Goal: Task Accomplishment & Management: Manage account settings

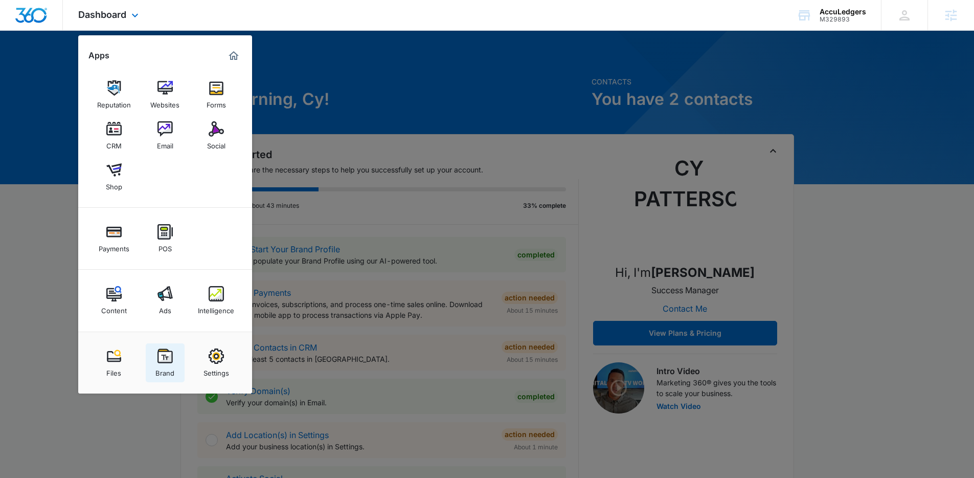
click at [174, 371] on link "Brand" at bounding box center [165, 362] width 39 height 39
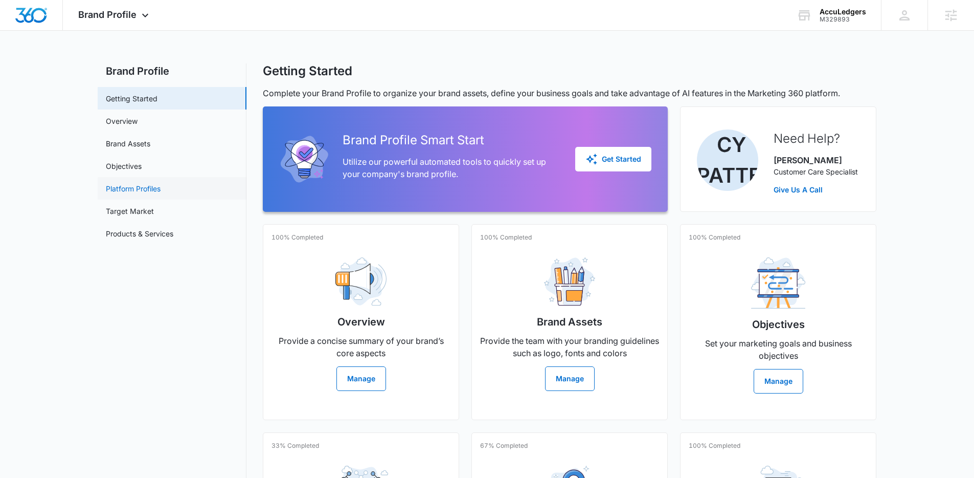
click at [143, 186] on link "Platform Profiles" at bounding box center [133, 188] width 55 height 11
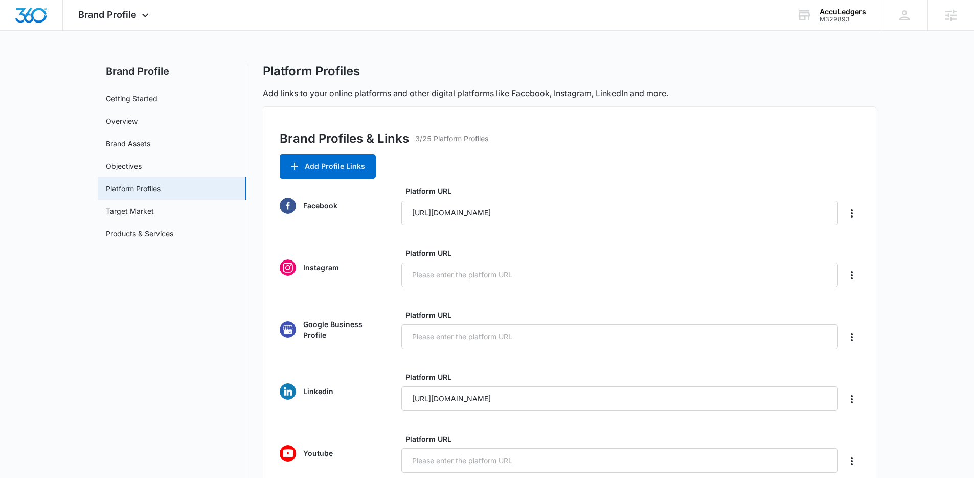
click at [720, 228] on form "Facebook Platform URL [URL][DOMAIN_NAME] Instagram Platform URL Google Business…" at bounding box center [570, 453] width 580 height 535
click at [707, 212] on input "[URL][DOMAIN_NAME]" at bounding box center [620, 213] width 437 height 25
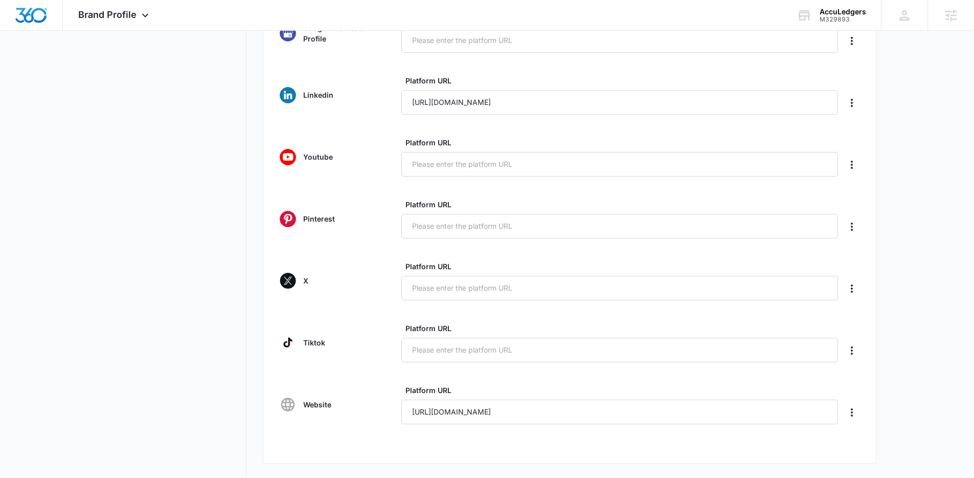
scroll to position [288, 0]
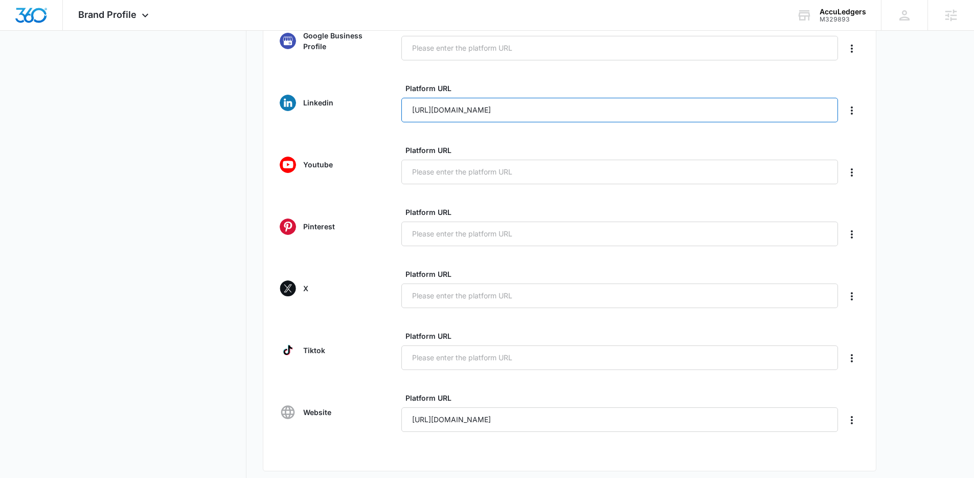
drag, startPoint x: 619, startPoint y: 103, endPoint x: 403, endPoint y: 113, distance: 216.6
click at [403, 113] on input "[URL][DOMAIN_NAME]" at bounding box center [620, 110] width 437 height 25
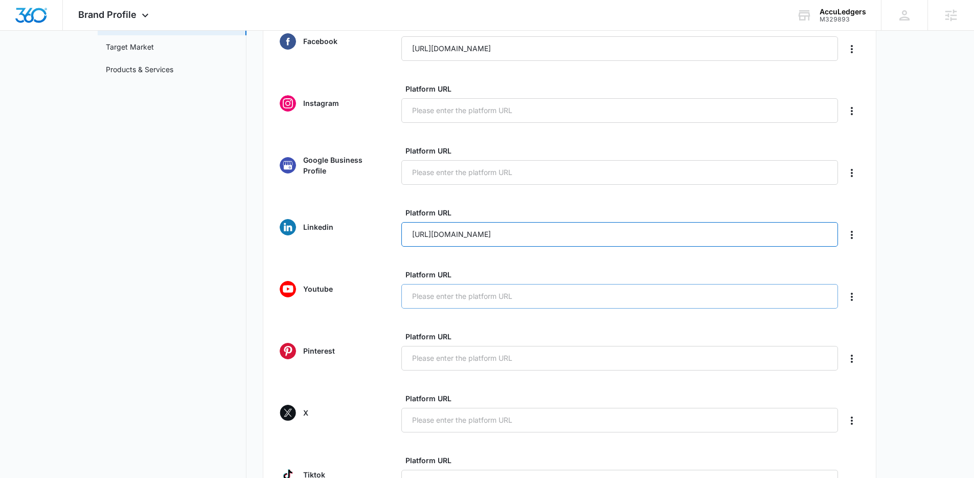
scroll to position [125, 0]
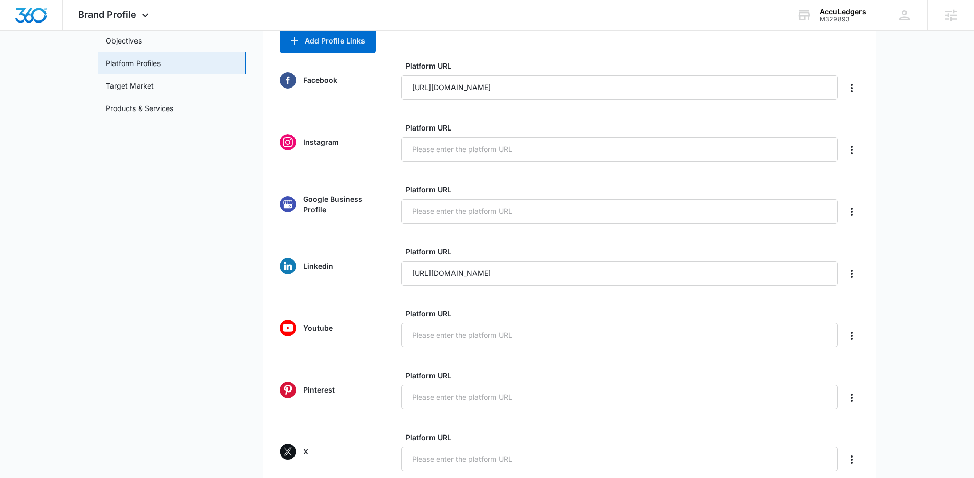
click at [200, 298] on nav "Brand Profile Getting Started Overview Brand Assets Objectives Platform Profile…" at bounding box center [172, 342] width 149 height 809
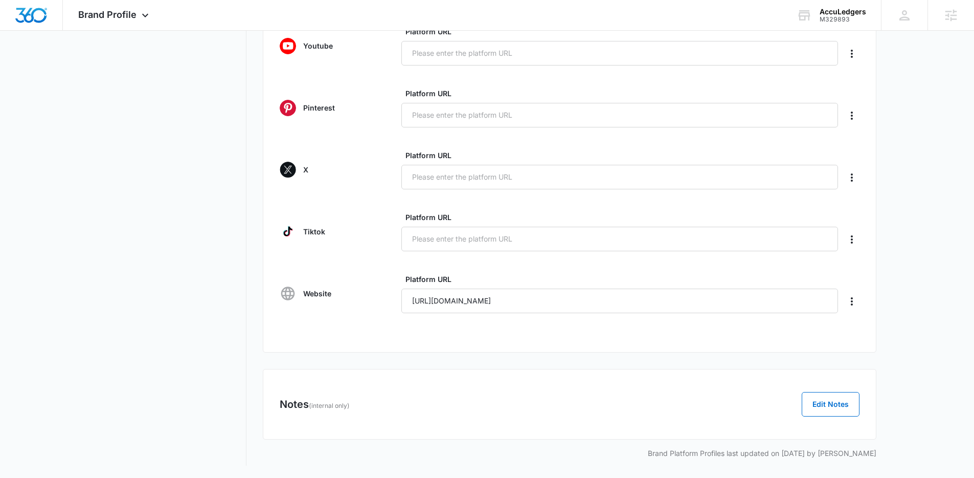
scroll to position [0, 0]
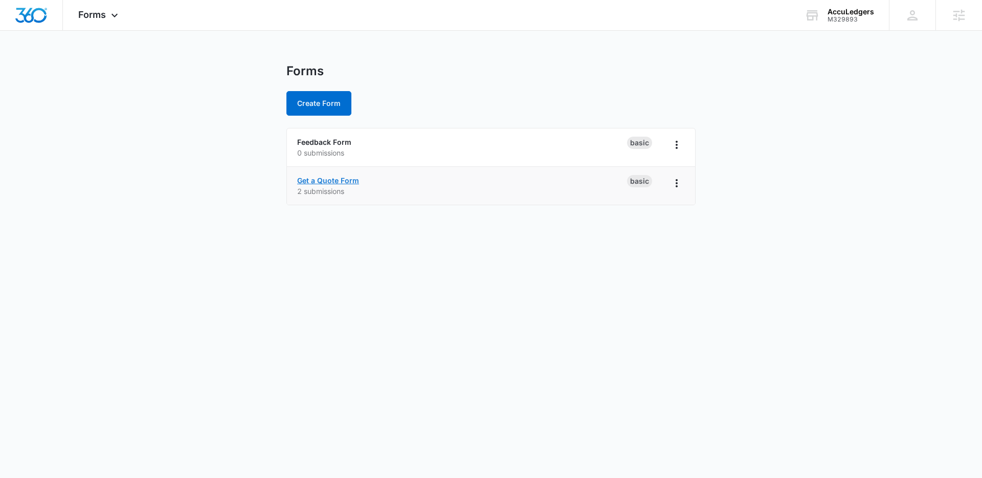
click at [345, 179] on link "Get a Quote Form" at bounding box center [328, 180] width 62 height 9
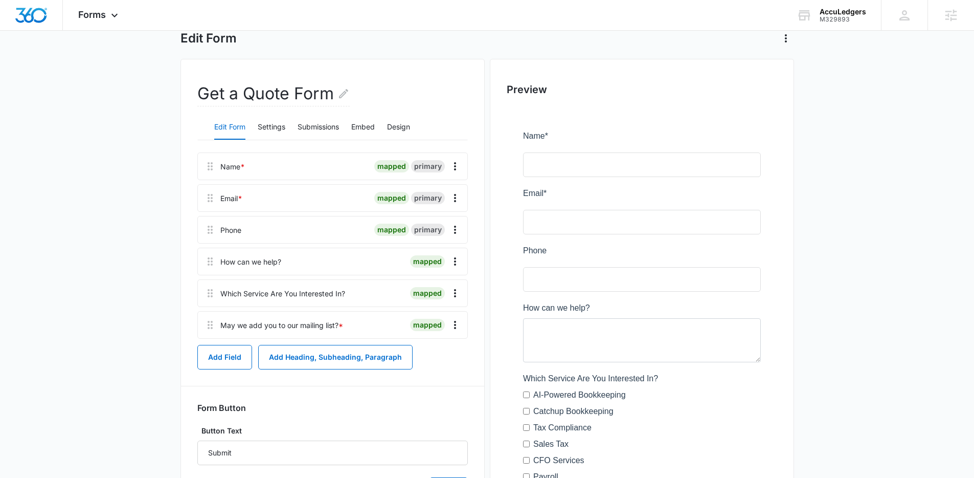
scroll to position [59, 0]
click at [273, 126] on button "Settings" at bounding box center [272, 126] width 28 height 25
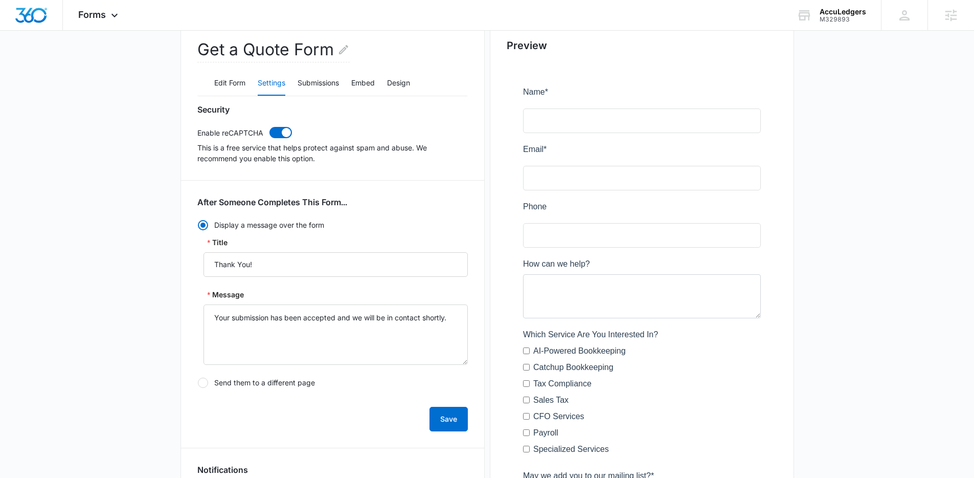
scroll to position [140, 0]
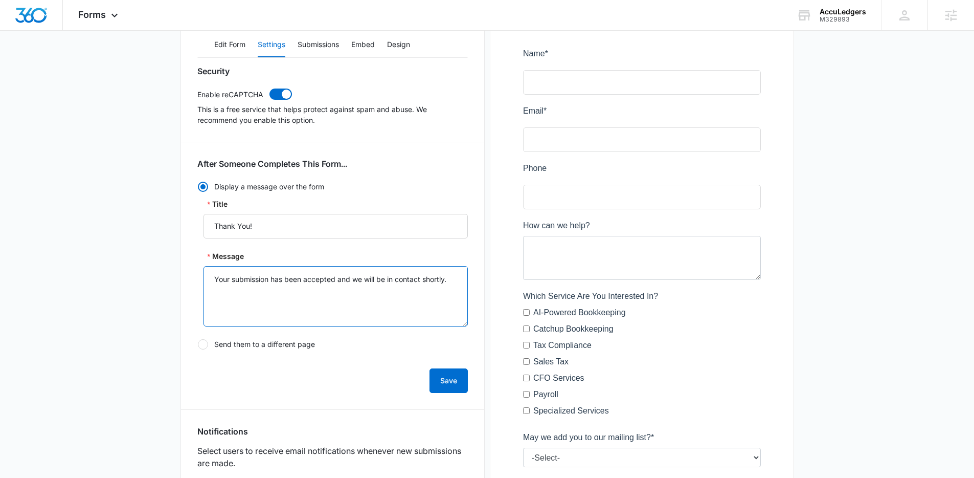
click at [375, 282] on textarea "Your submission has been accepted and we will be in contact shortly." at bounding box center [336, 296] width 264 height 60
paste textarea "Thanks for submitting your form! We've received your information and will be in…"
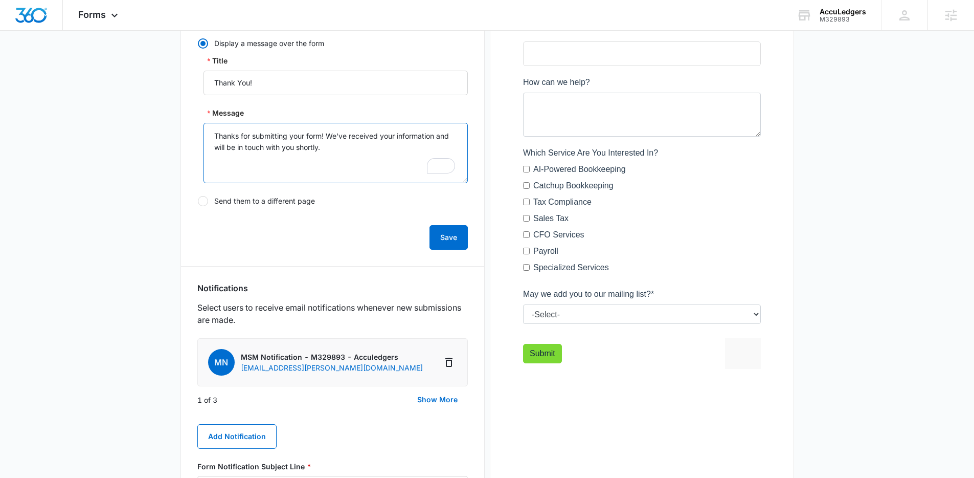
scroll to position [294, 0]
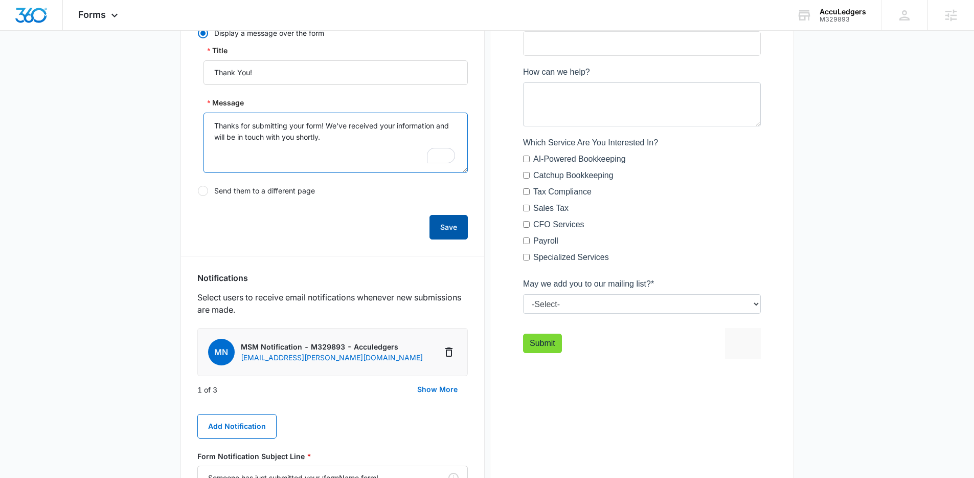
type textarea "Thanks for submitting your form! We've received your information and will be in…"
click at [459, 228] on button "Save" at bounding box center [449, 227] width 38 height 25
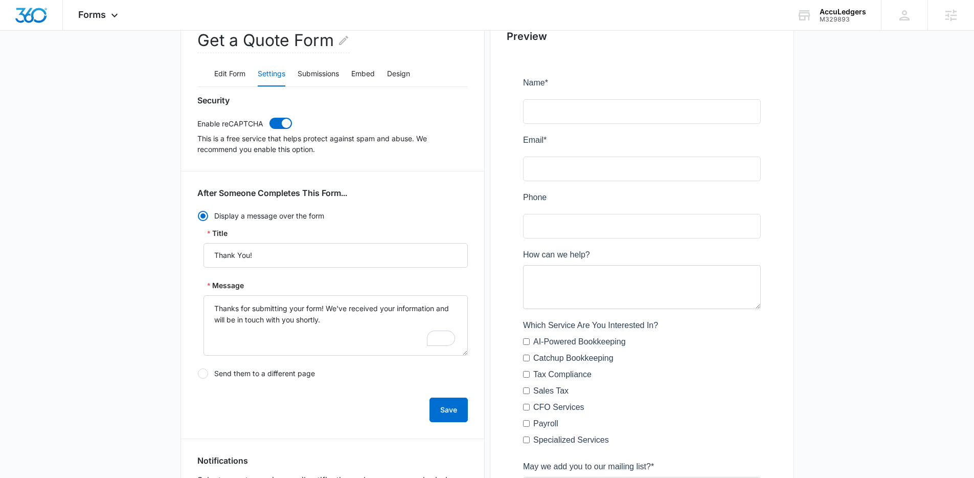
scroll to position [266, 0]
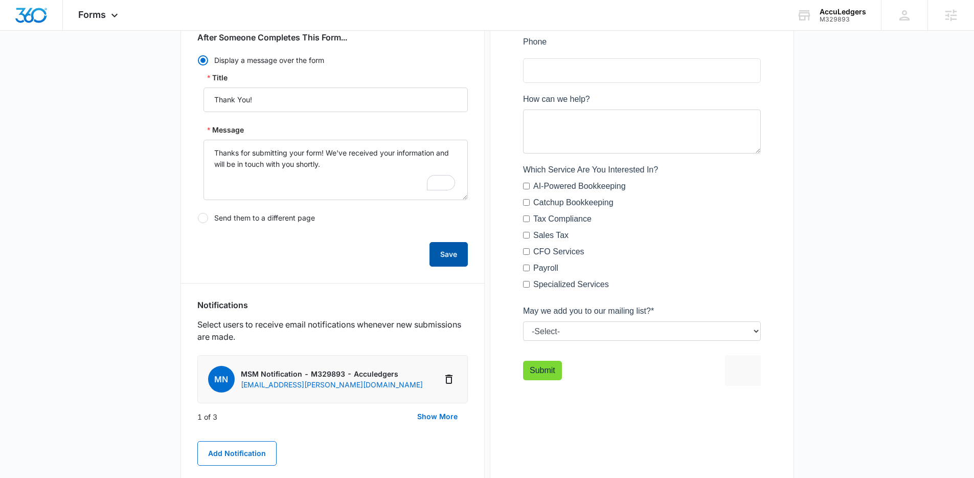
click at [446, 252] on button "Save" at bounding box center [449, 254] width 38 height 25
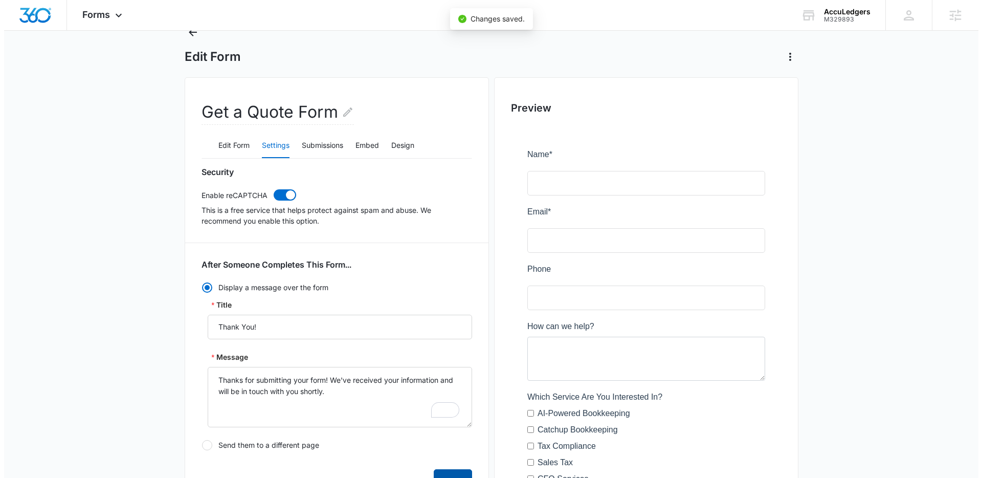
scroll to position [0, 0]
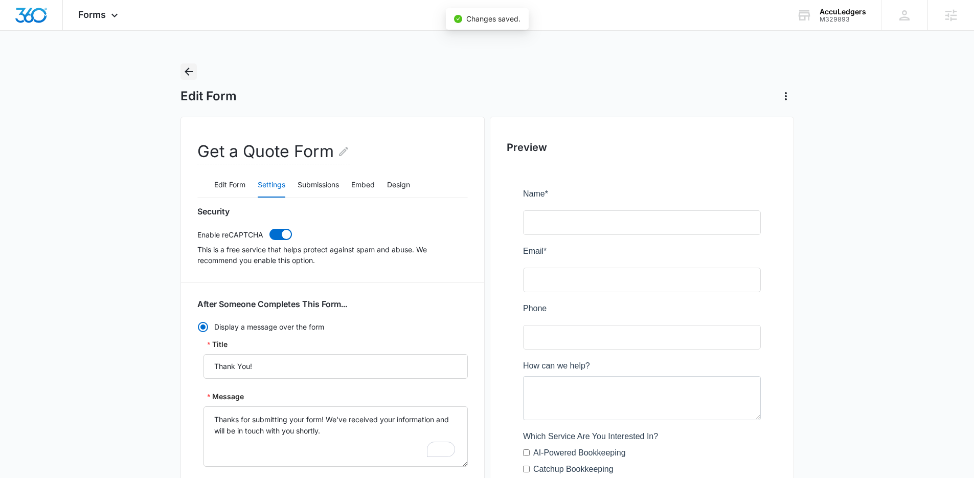
click at [185, 69] on icon "Back" at bounding box center [189, 71] width 12 height 12
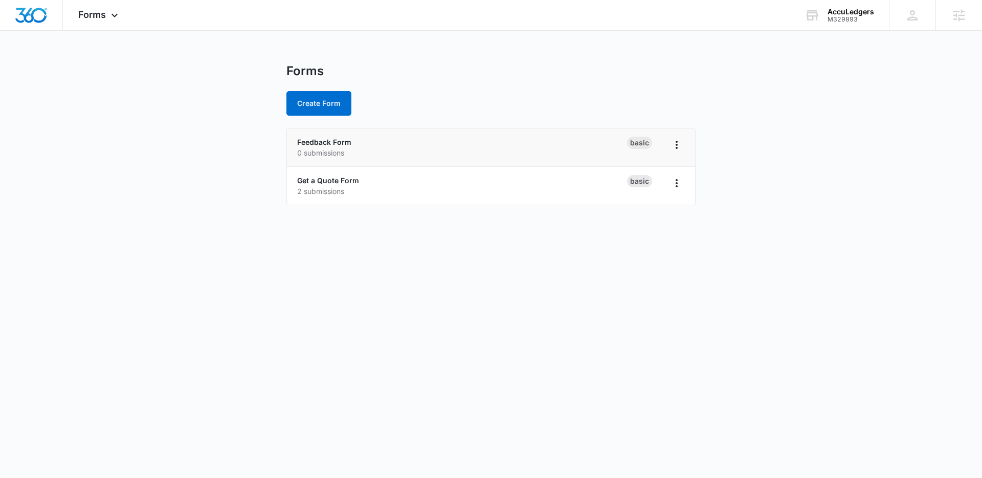
click at [298, 134] on li "Feedback Form 0 submissions Basic" at bounding box center [491, 147] width 408 height 38
click at [304, 138] on link "Feedback Form" at bounding box center [324, 142] width 54 height 9
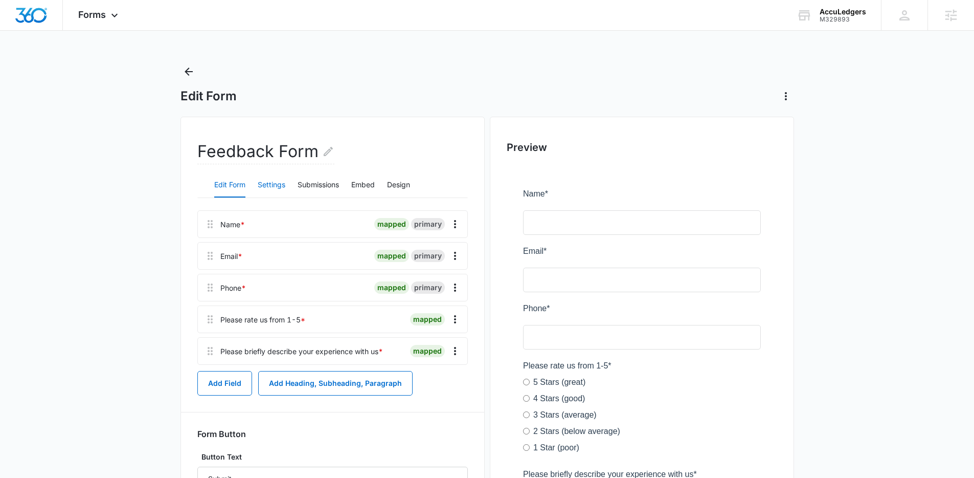
click at [270, 185] on button "Settings" at bounding box center [272, 185] width 28 height 25
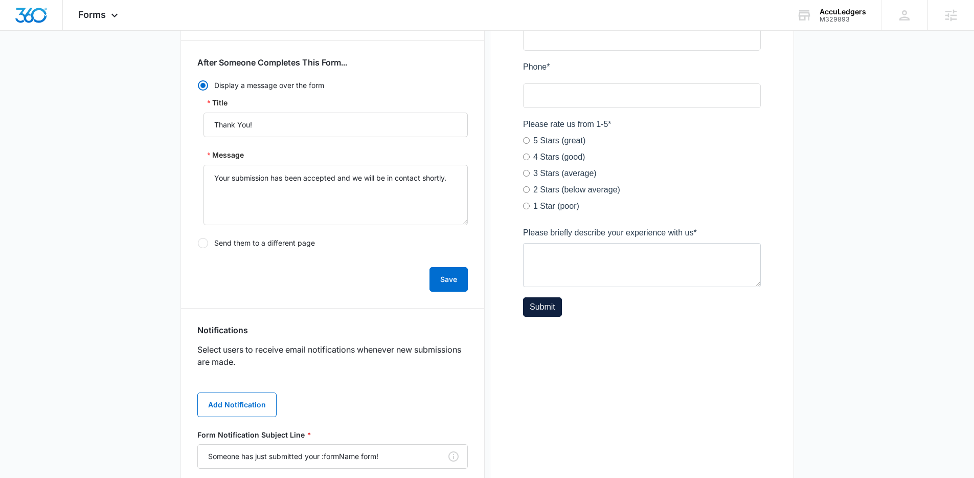
scroll to position [431, 0]
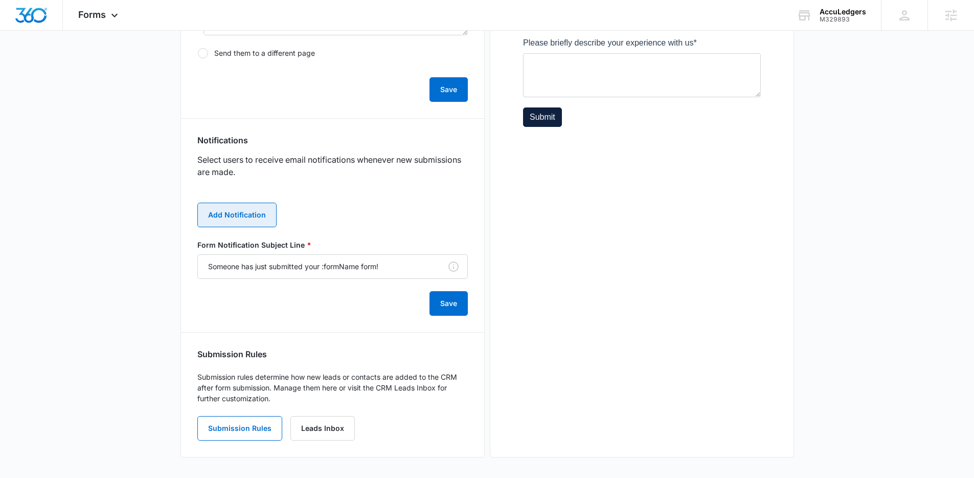
click at [250, 219] on button "Add Notification" at bounding box center [236, 215] width 79 height 25
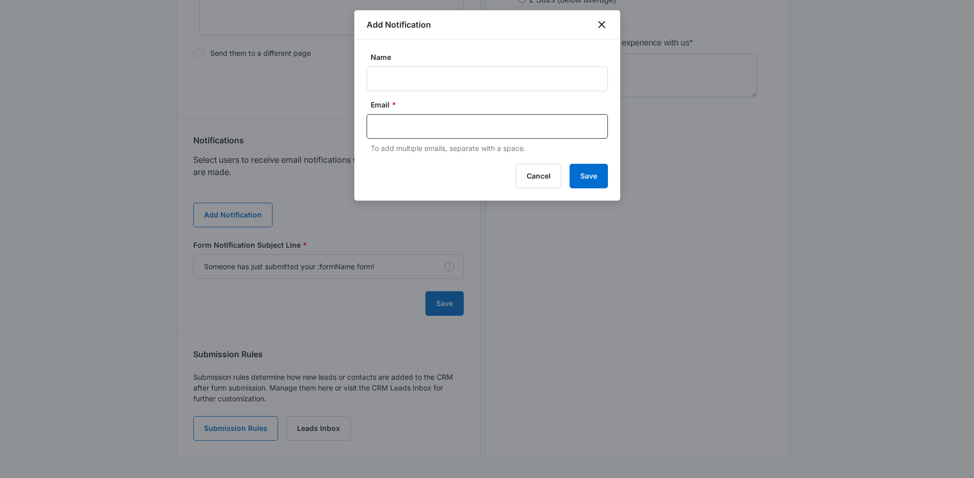
click at [430, 93] on form "Name Email * To add multiple emails, separate with a space." at bounding box center [487, 103] width 241 height 102
click at [427, 81] on input "Name" at bounding box center [487, 78] width 241 height 25
type input "c"
type input "[PERSON_NAME]"
click at [433, 124] on input "text" at bounding box center [488, 126] width 222 height 15
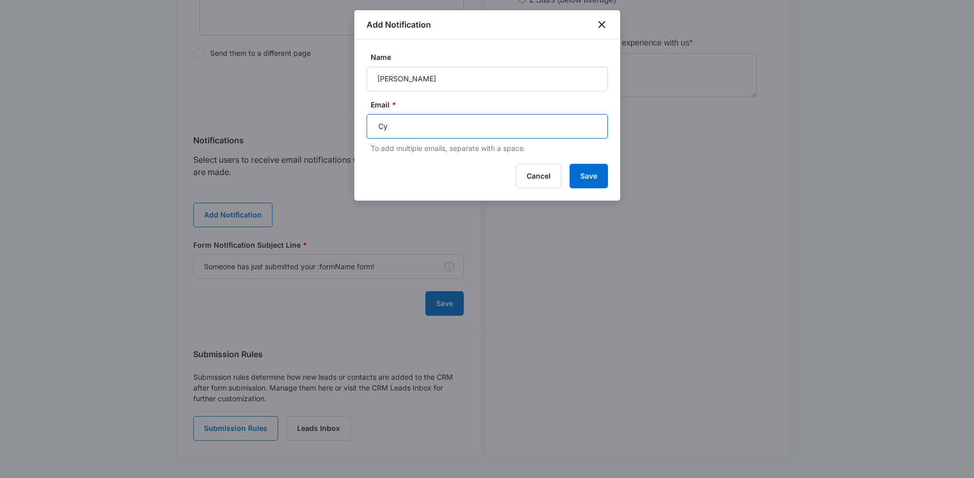
type input "C"
type input "[EMAIL_ADDRESS][PERSON_NAME][DOMAIN_NAME]"
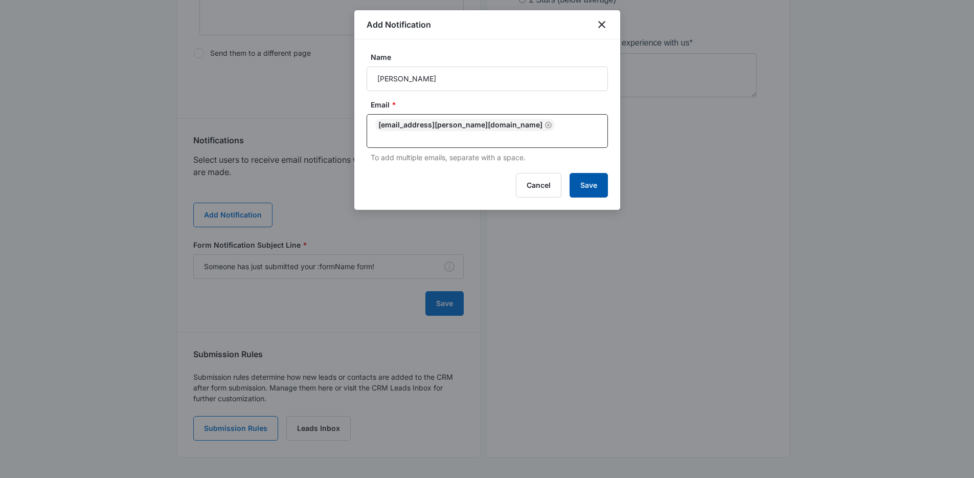
click at [582, 173] on button "Save" at bounding box center [589, 185] width 38 height 25
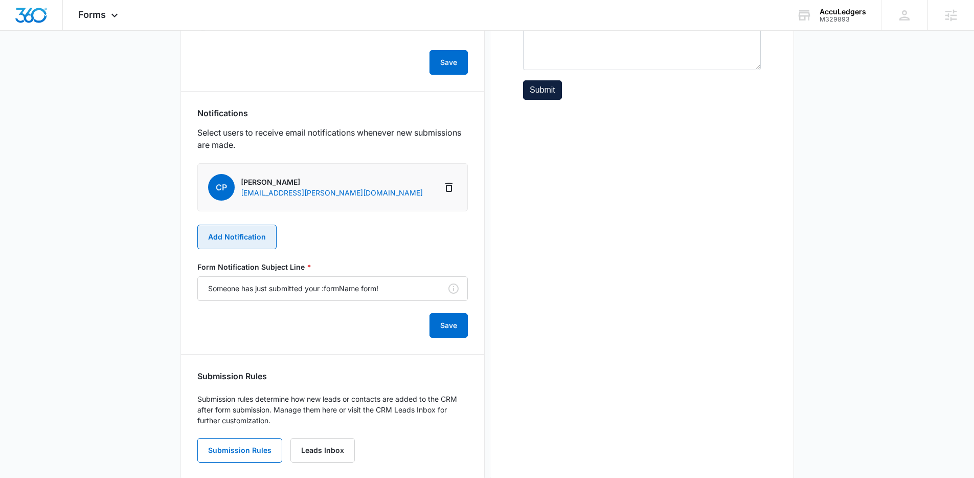
scroll to position [480, 0]
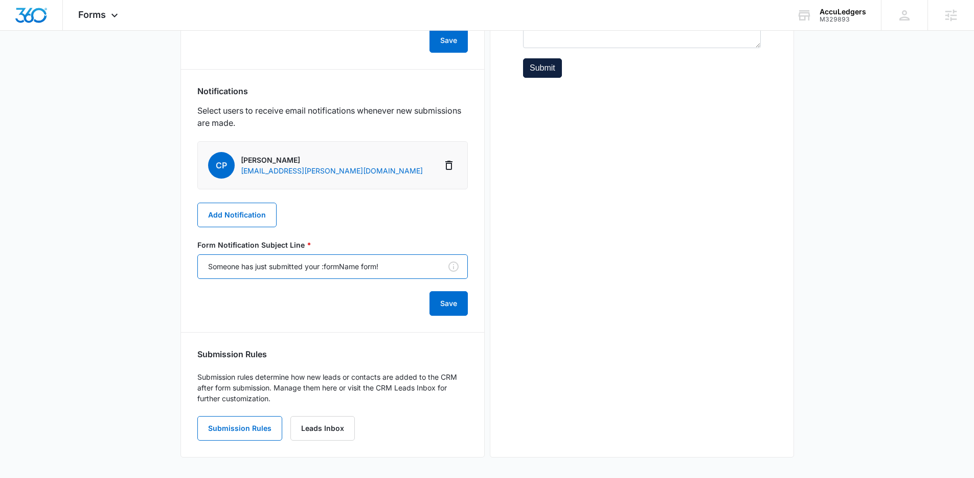
click at [359, 268] on input "Someone has just submitted your :formName form!" at bounding box center [332, 266] width 271 height 25
click at [393, 223] on div "CP Cy Patterson cy.patterson@madwire.com Add Notification Form Notification Sub…" at bounding box center [332, 228] width 271 height 174
click at [452, 299] on button "Save" at bounding box center [449, 303] width 38 height 25
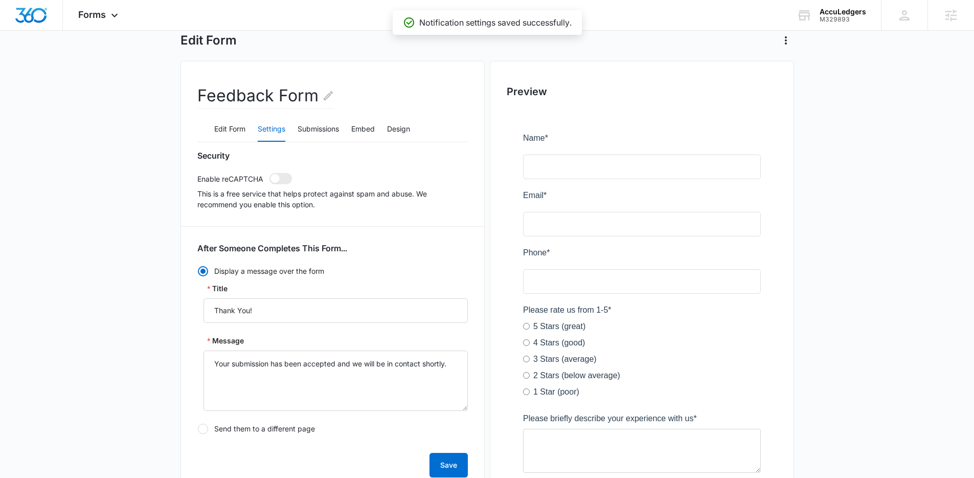
scroll to position [0, 0]
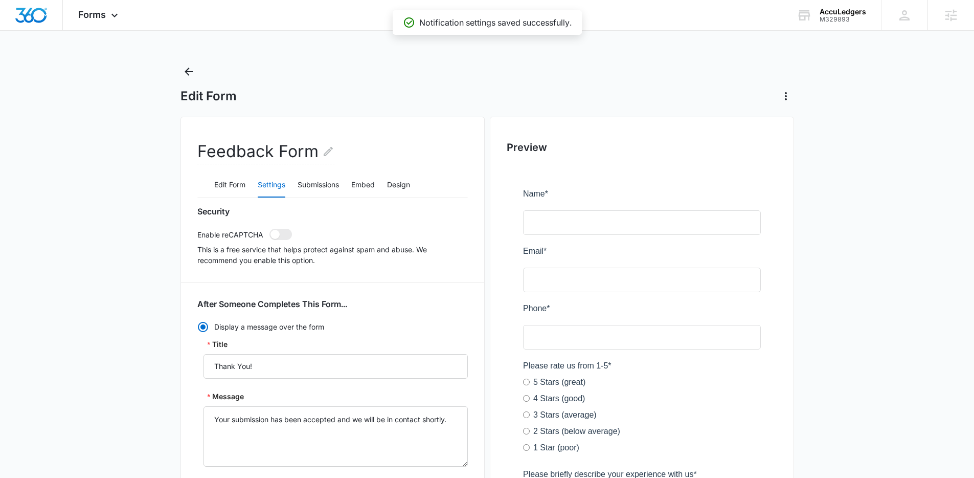
click at [196, 65] on div "Edit Form" at bounding box center [488, 83] width 614 height 41
click at [192, 68] on icon "Back" at bounding box center [189, 71] width 12 height 12
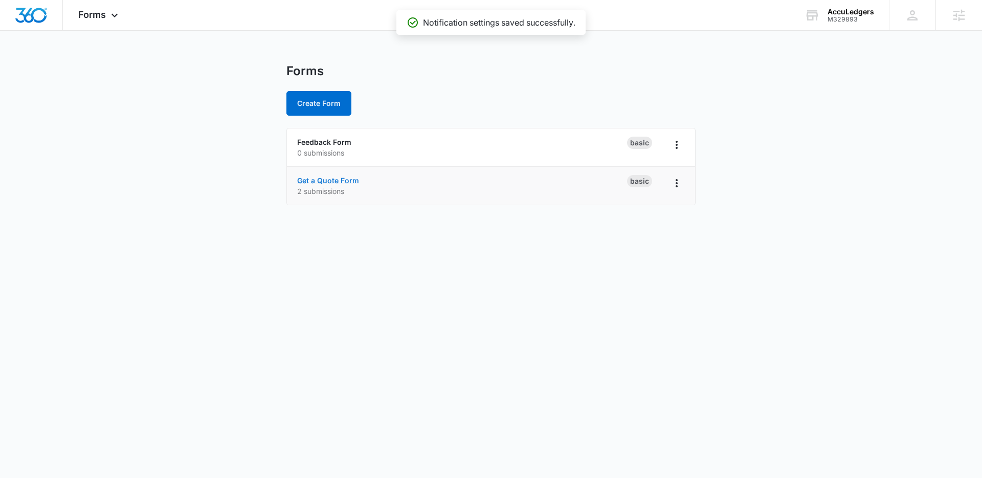
click at [339, 183] on link "Get a Quote Form" at bounding box center [328, 180] width 62 height 9
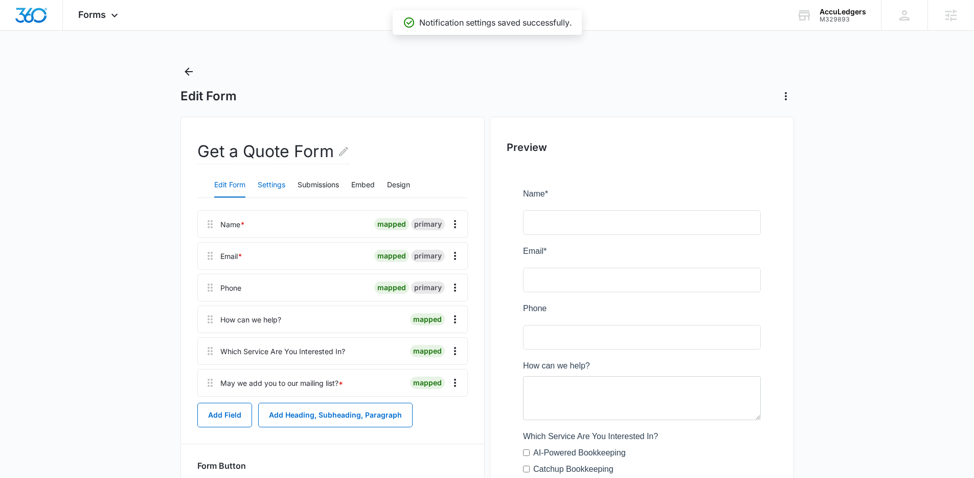
click at [281, 182] on button "Settings" at bounding box center [272, 185] width 28 height 25
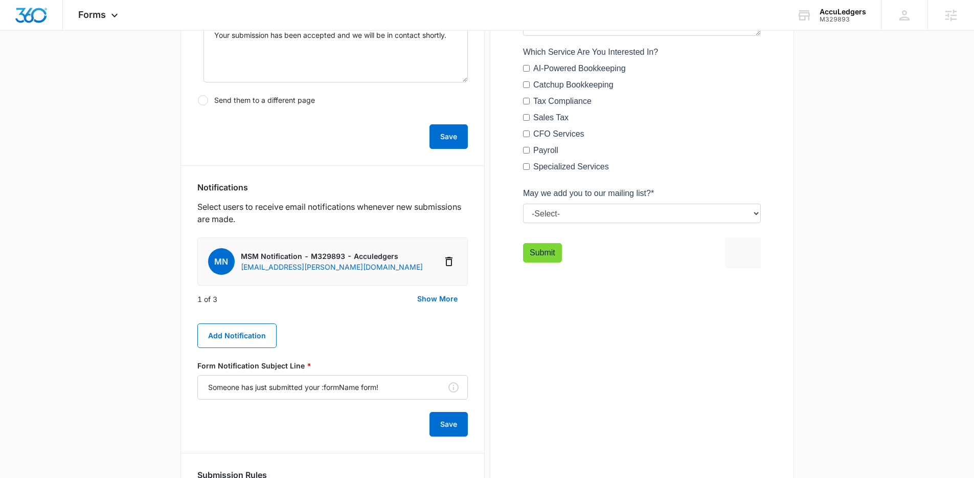
scroll to position [442, 0]
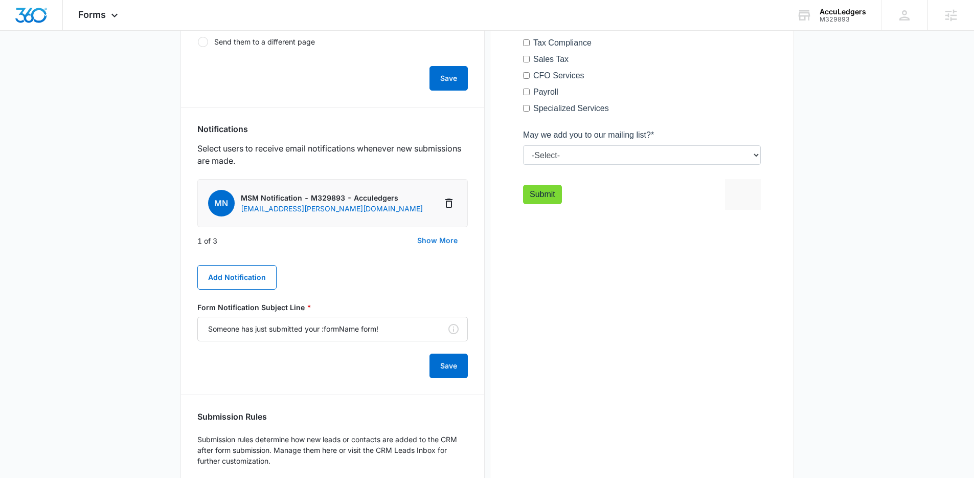
click at [438, 235] on button "Show More" at bounding box center [437, 240] width 61 height 25
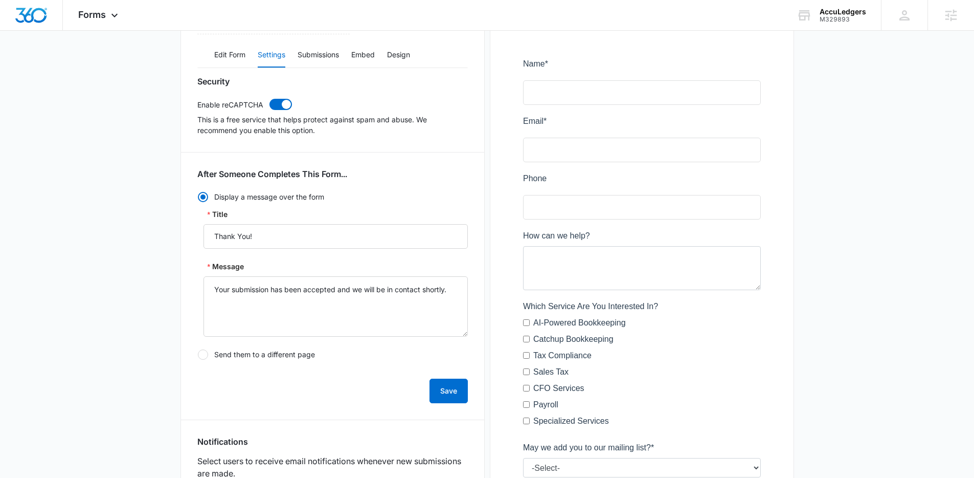
scroll to position [0, 0]
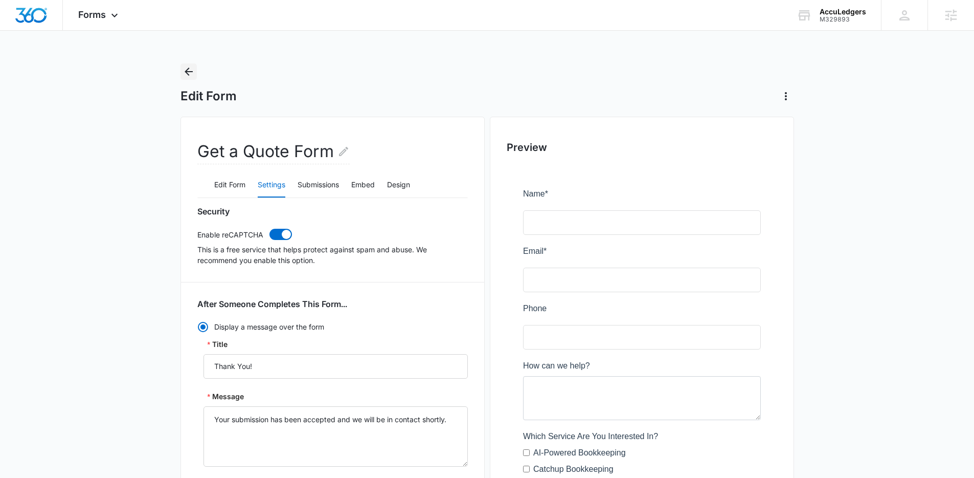
click at [188, 70] on icon "Back" at bounding box center [189, 71] width 12 height 12
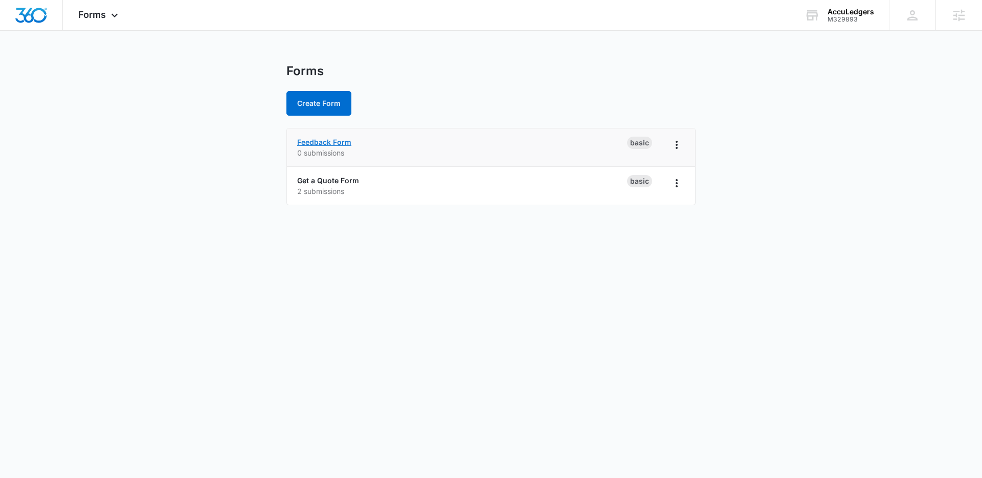
click at [338, 142] on link "Feedback Form" at bounding box center [324, 142] width 54 height 9
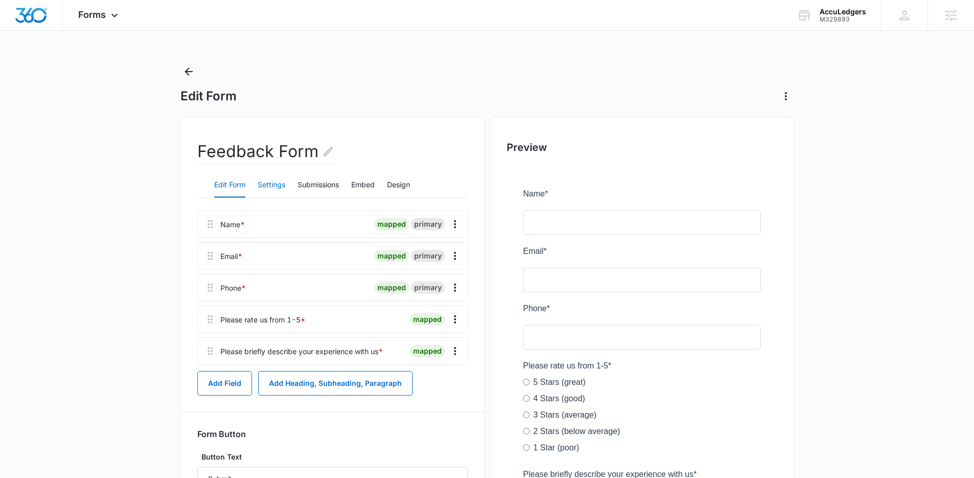
click at [261, 188] on button "Settings" at bounding box center [272, 185] width 28 height 25
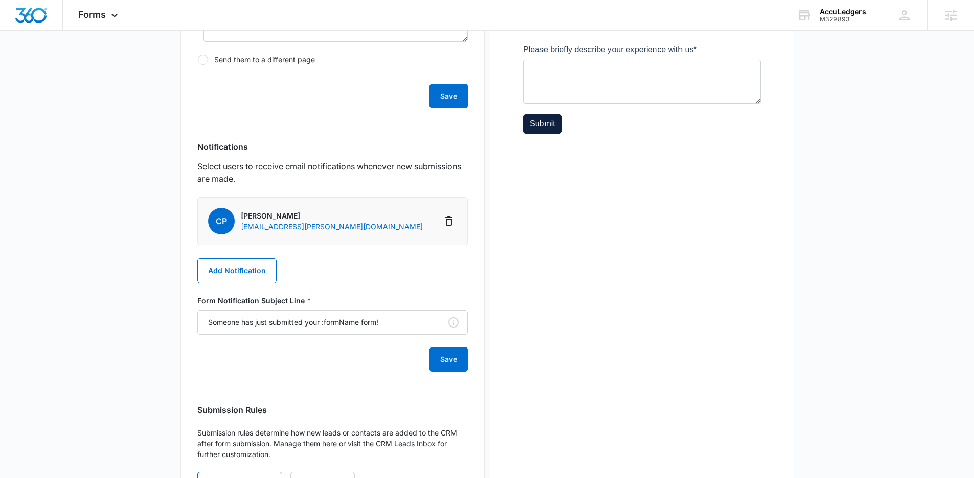
scroll to position [480, 0]
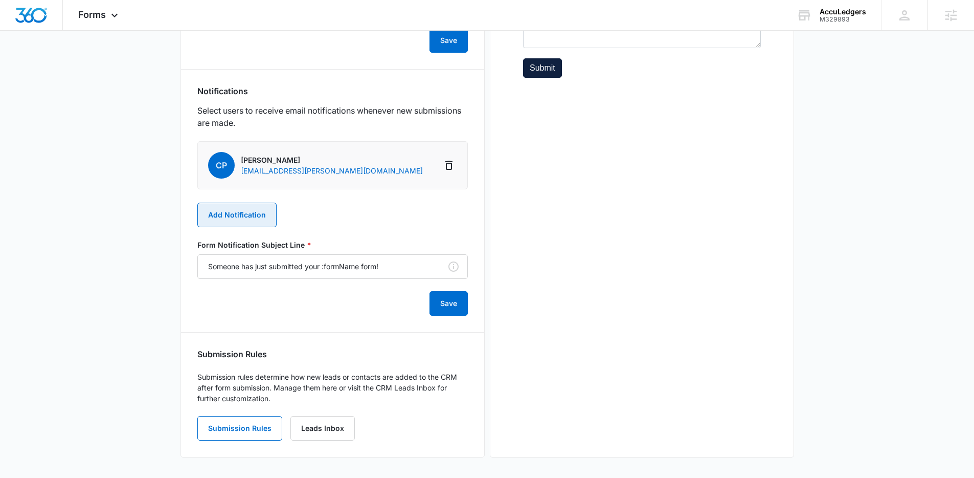
click at [252, 214] on button "Add Notification" at bounding box center [236, 215] width 79 height 25
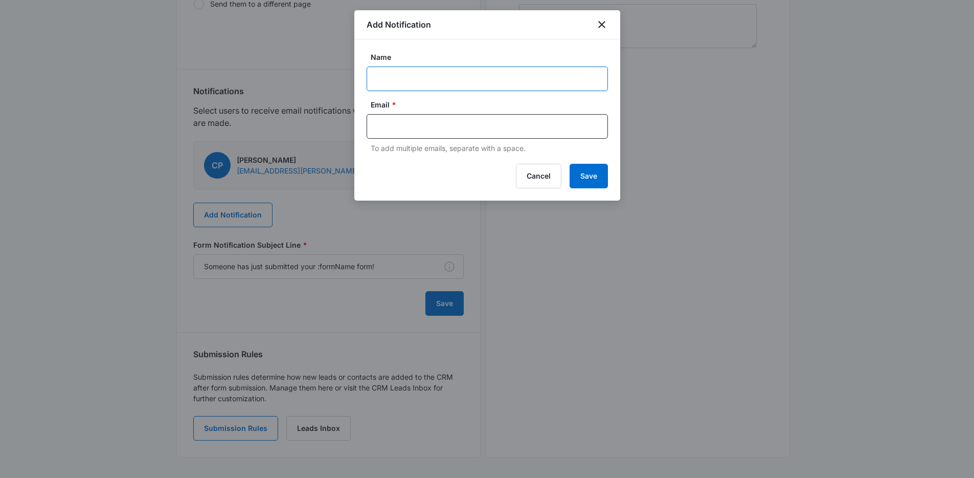
click at [446, 69] on input "Name" at bounding box center [487, 78] width 241 height 25
type input "AccuLedgers"
click at [428, 134] on div at bounding box center [487, 126] width 241 height 25
click at [415, 126] on input "text" at bounding box center [488, 126] width 222 height 15
type input "I"
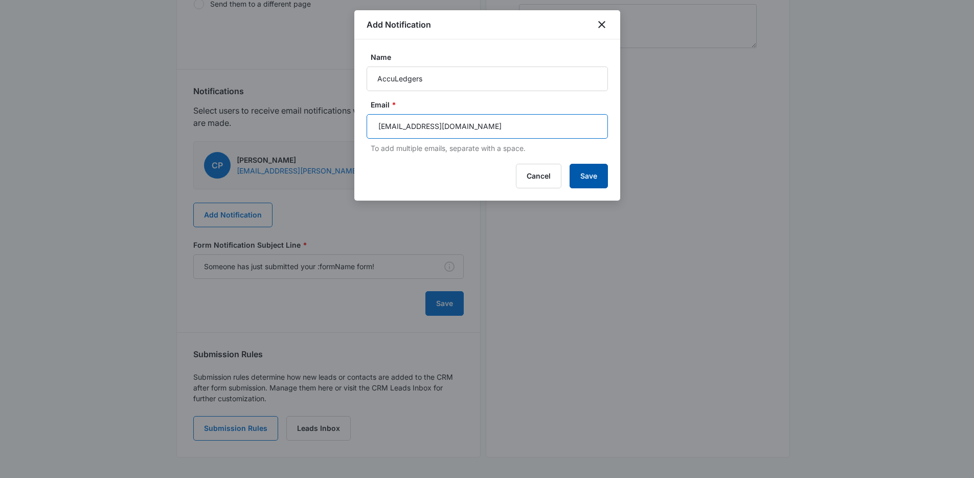
type input "info@acculedgers.com"
click at [586, 173] on button "Save" at bounding box center [589, 176] width 38 height 25
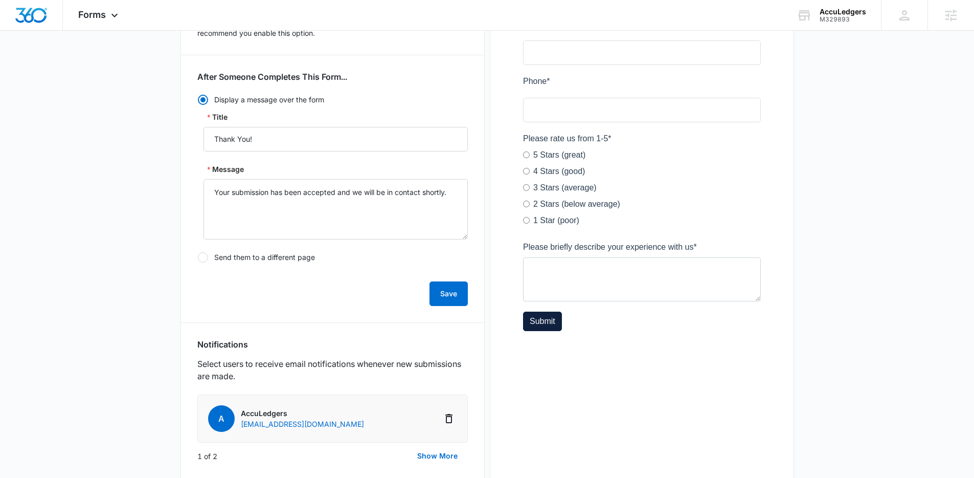
scroll to position [0, 0]
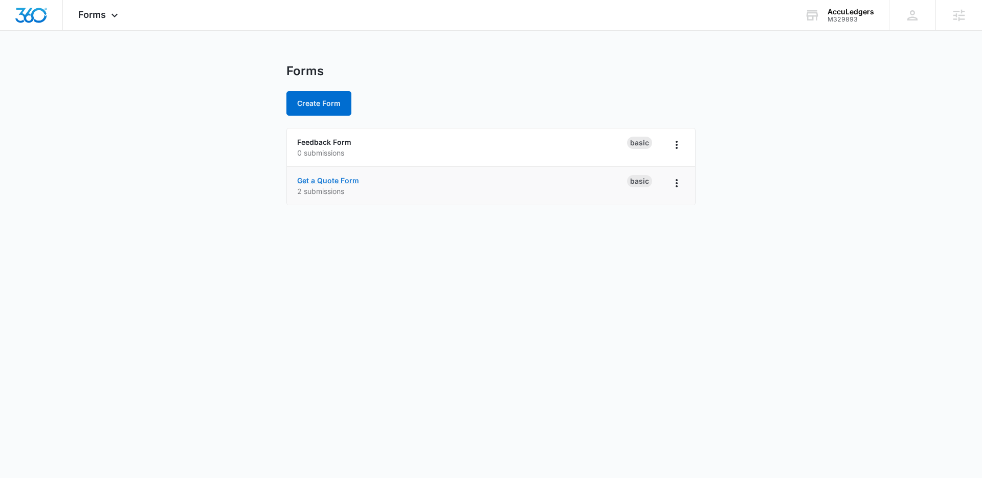
click at [332, 181] on link "Get a Quote Form" at bounding box center [328, 180] width 62 height 9
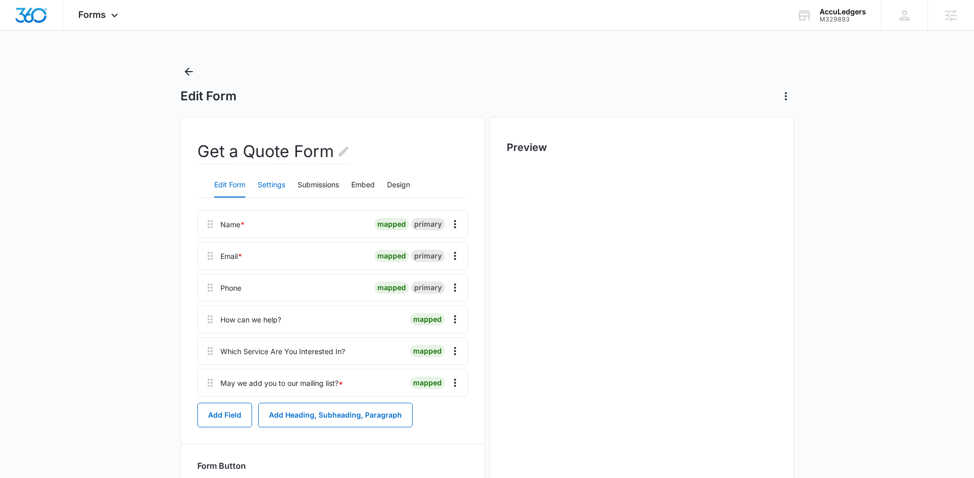
click at [271, 190] on button "Settings" at bounding box center [272, 185] width 28 height 25
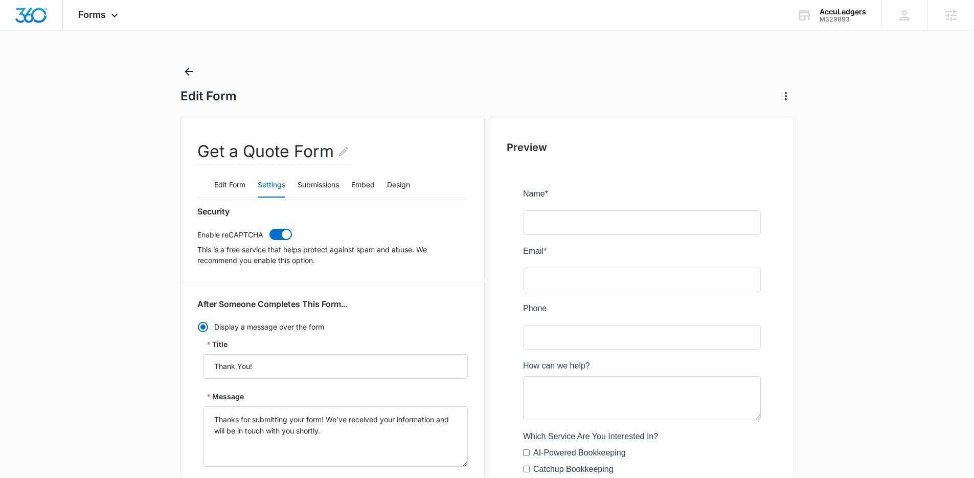
scroll to position [505, 0]
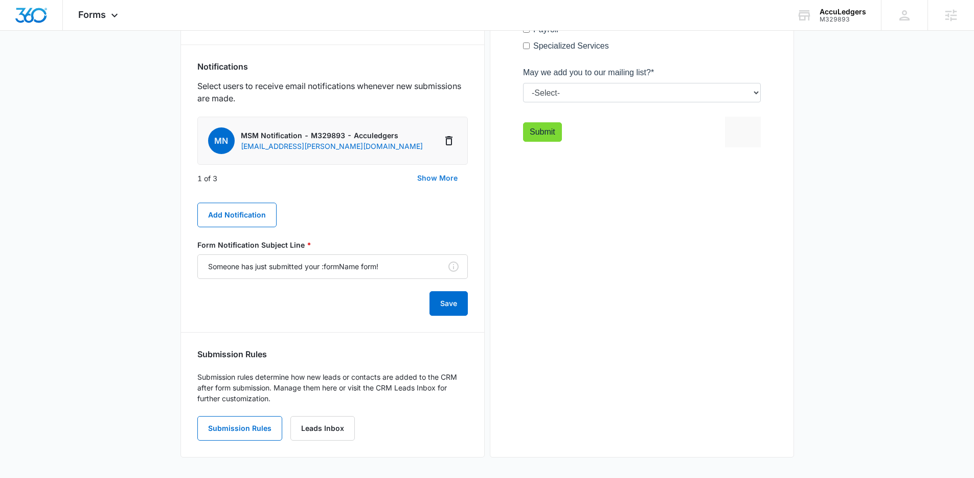
click at [437, 182] on button "Show More" at bounding box center [437, 178] width 61 height 25
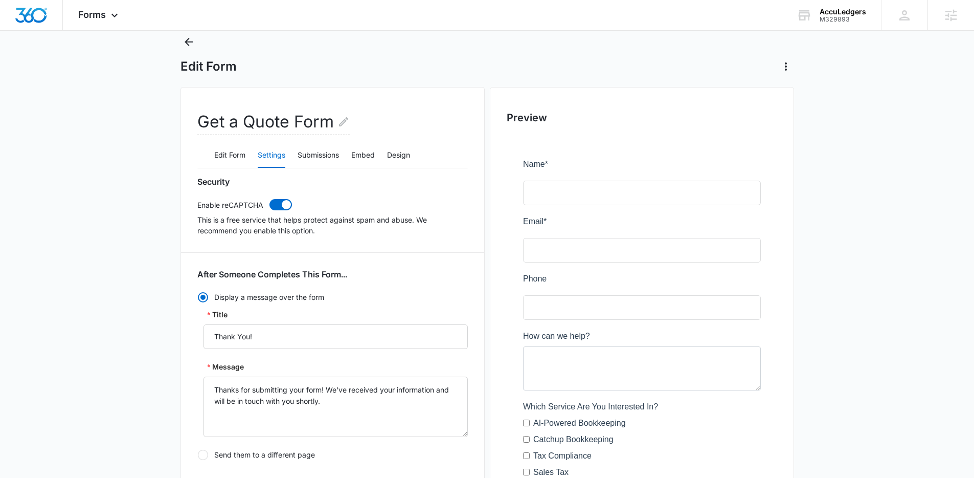
scroll to position [0, 0]
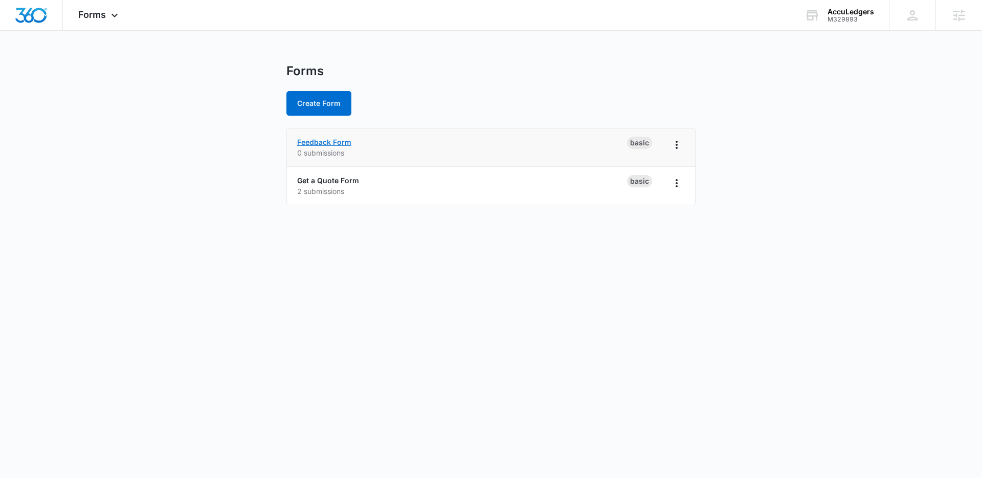
click at [308, 142] on link "Feedback Form" at bounding box center [324, 142] width 54 height 9
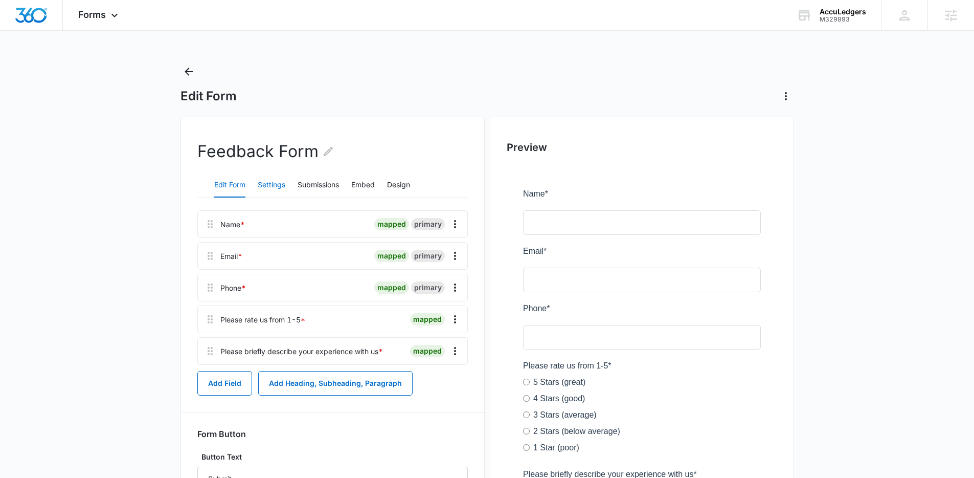
click at [274, 190] on button "Settings" at bounding box center [272, 185] width 28 height 25
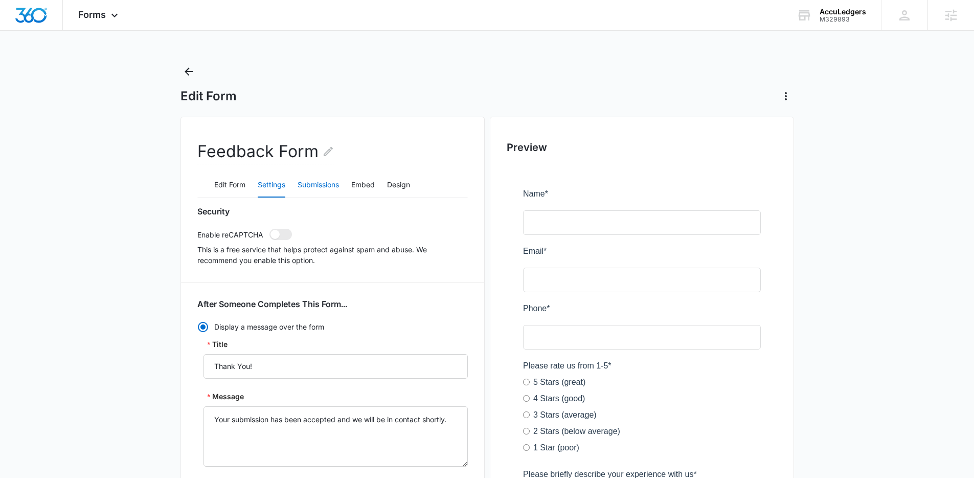
click at [329, 189] on button "Submissions" at bounding box center [318, 185] width 41 height 25
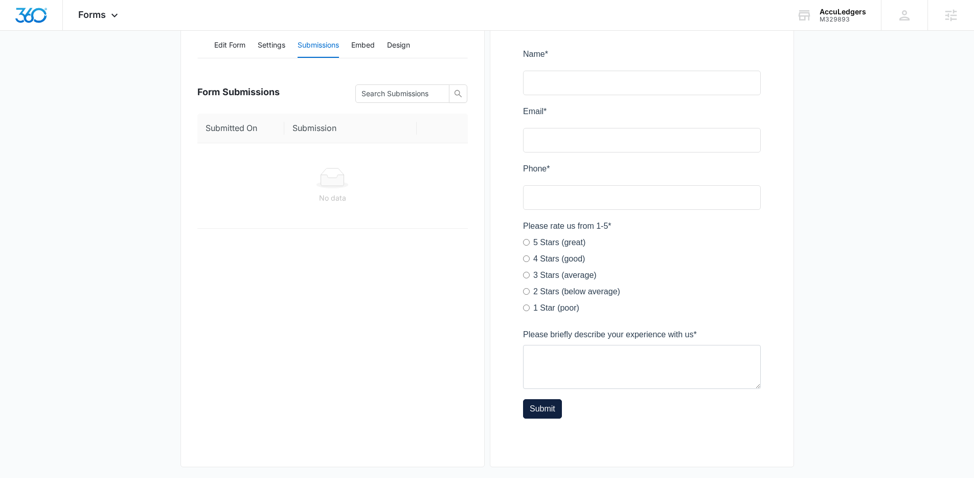
scroll to position [149, 0]
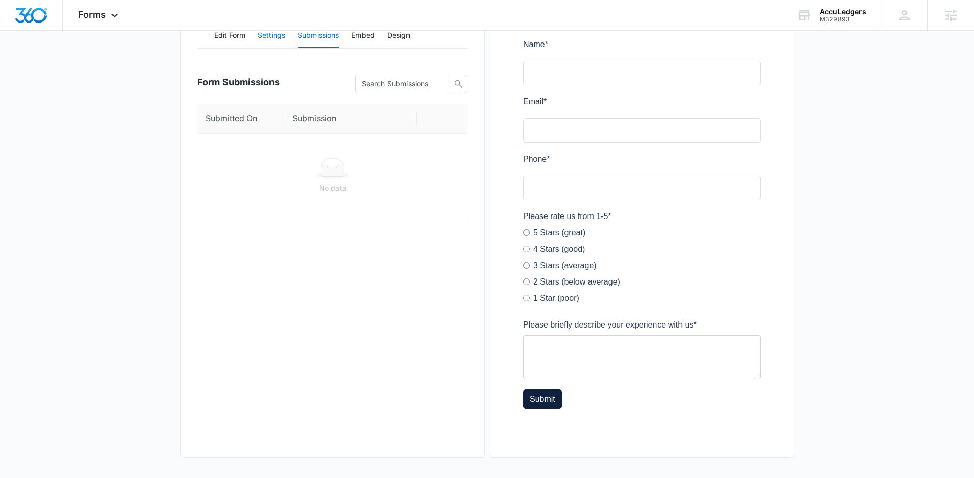
click at [264, 43] on button "Settings" at bounding box center [272, 36] width 28 height 25
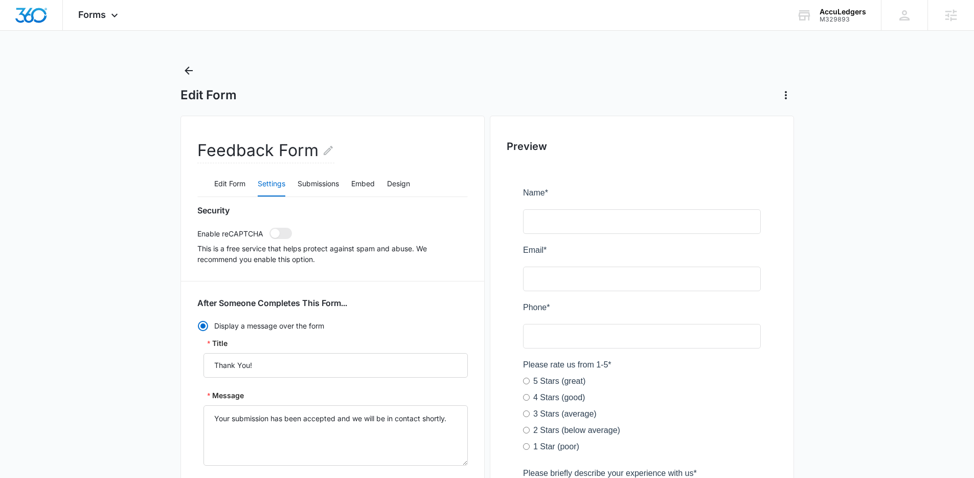
scroll to position [0, 0]
click at [92, 16] on span "Forms" at bounding box center [92, 14] width 28 height 11
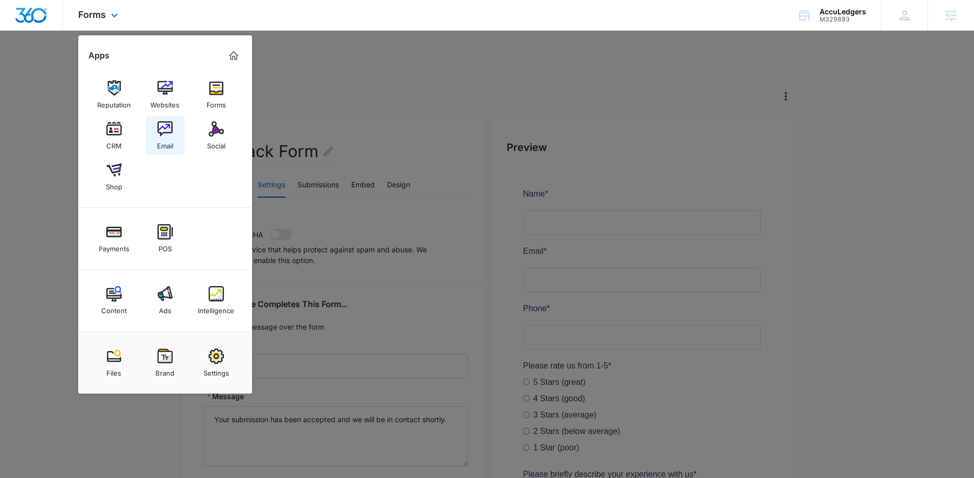
click at [167, 135] on img at bounding box center [165, 128] width 15 height 15
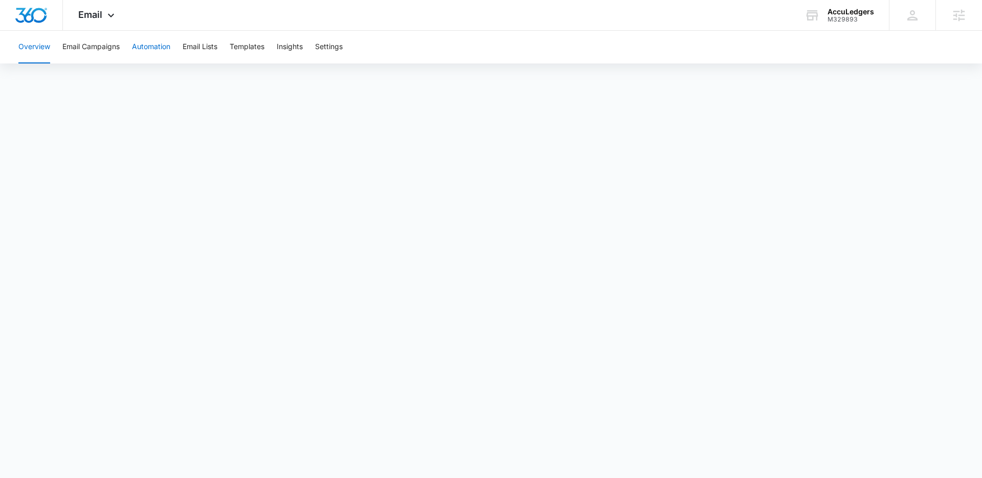
click at [165, 46] on button "Automation" at bounding box center [151, 47] width 38 height 33
click at [330, 45] on button "Settings" at bounding box center [329, 47] width 28 height 33
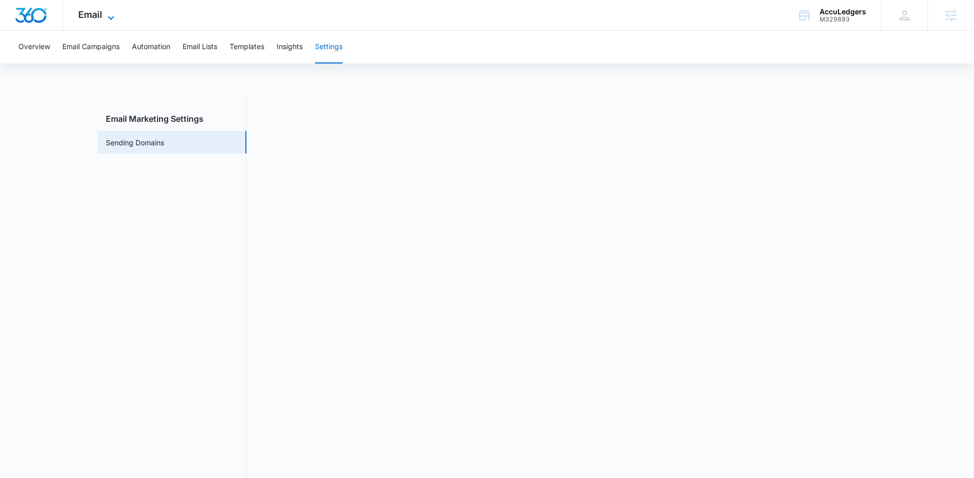
click at [112, 20] on icon at bounding box center [111, 18] width 12 height 12
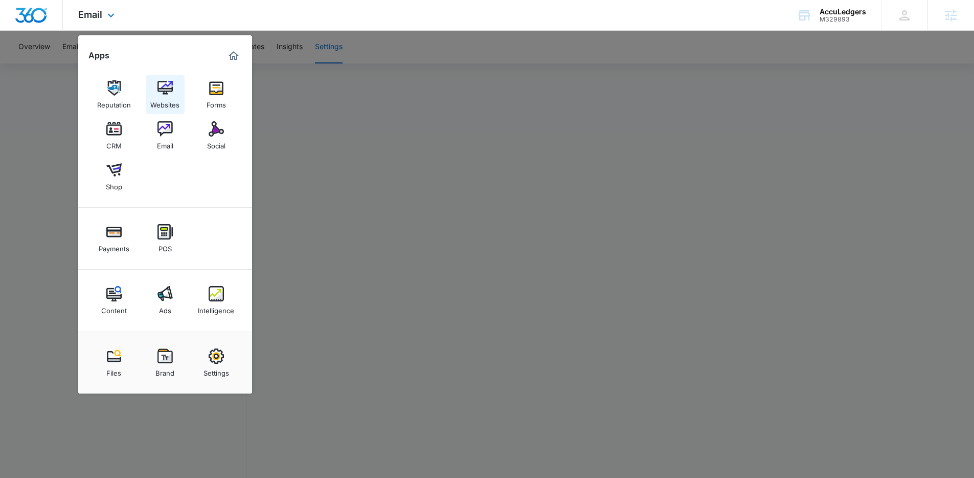
click at [163, 98] on div "Websites" at bounding box center [164, 102] width 29 height 13
